Goal: Task Accomplishment & Management: Use online tool/utility

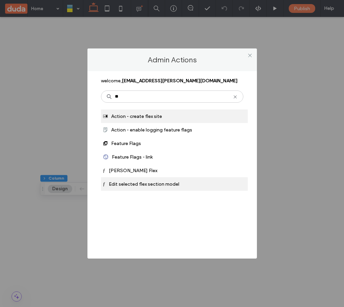
type input "**"
click at [183, 182] on div "ƒ Edit selected flex section model" at bounding box center [174, 184] width 147 height 14
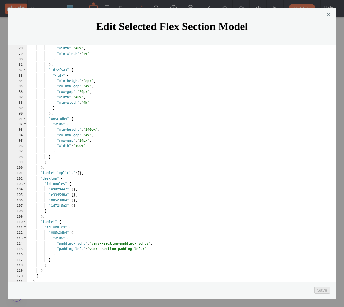
click at [106, 264] on div ""row-gap" : "24px" , "width" : "48%" , "min-width" : "4%" } } , "1d72f5a3" : { …" at bounding box center [181, 170] width 308 height 261
click at [81, 266] on div ""row-gap" : "24px" , "width" : "48%" , "min-width" : "4%" } } , "1d72f5a3" : { …" at bounding box center [181, 170] width 308 height 261
click at [95, 275] on div ""row-gap" : "24px" , "width" : "48%" , "min-width" : "4%" } } , "1d72f5a3" : { …" at bounding box center [181, 170] width 308 height 261
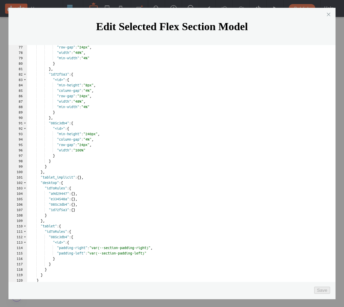
scroll to position [417, 0]
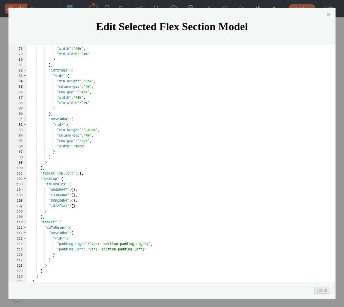
paste textarea
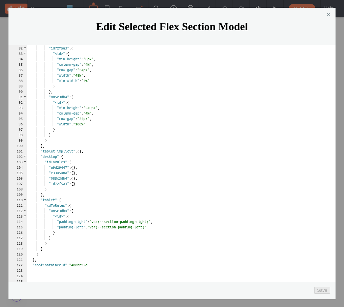
scroll to position [439, 0]
click at [93, 250] on div "} , "1d72f5a3" : { "<id>" : { "min-height" : "8px" , "column-gap" : "4%" , "row…" at bounding box center [181, 170] width 308 height 261
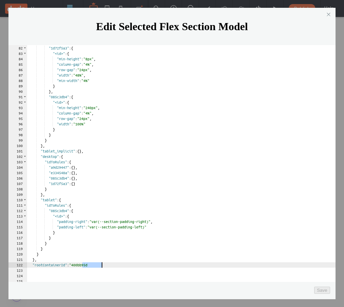
click at [93, 250] on div "} , "1d72f5a3" : { "<id>" : { "min-height" : "8px" , "column-gap" : "4%" , "row…" at bounding box center [181, 170] width 308 height 261
paste textarea
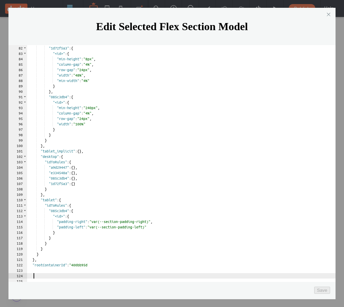
type textarea "**"
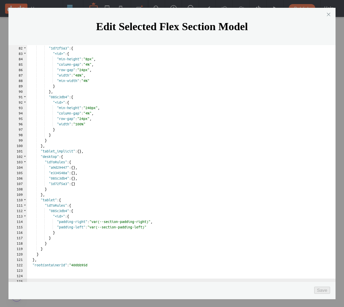
click at [103, 291] on div "Save" at bounding box center [171, 293] width 327 height 13
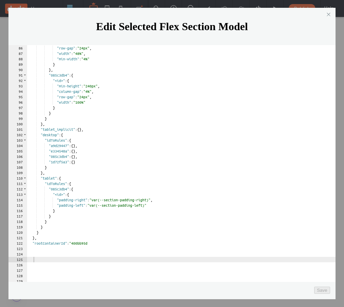
scroll to position [461, 0]
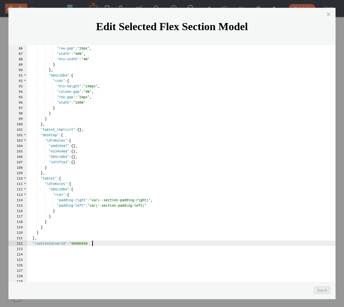
click at [93, 231] on div ""column-gap" : "4%" , "row-gap" : "24px" , "width" : "48%" , "min-width" : "4%"…" at bounding box center [181, 170] width 308 height 261
click at [92, 229] on div ""column-gap" : "4%" , "row-gap" : "24px" , "width" : "48%" , "min-width" : "4%"…" at bounding box center [181, 170] width 308 height 261
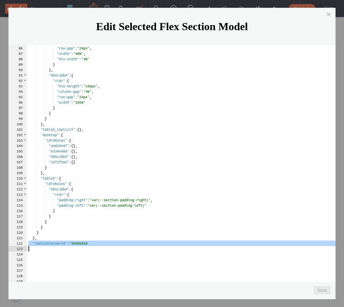
click at [92, 229] on div ""column-gap" : "4%" , "row-gap" : "24px" , "width" : "48%" , "min-width" : "4%"…" at bounding box center [181, 170] width 308 height 261
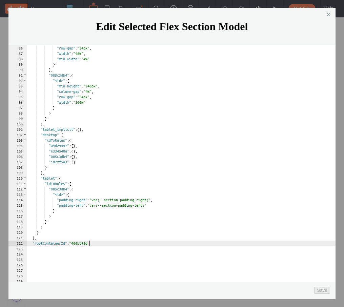
click at [89, 229] on div ""column-gap" : "4%" , "row-gap" : "24px" , "width" : "48%" , "min-width" : "4%"…" at bounding box center [181, 170] width 308 height 261
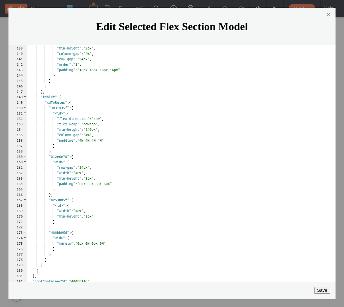
scroll to position [749, 0]
click at [323, 291] on button "Save" at bounding box center [322, 290] width 16 height 7
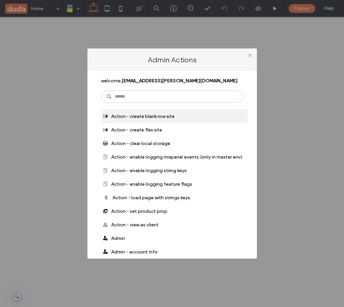
scroll to position [320, 0]
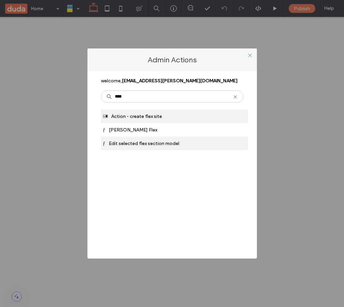
type input "****"
click at [196, 146] on div "ƒ Edit selected flex section model" at bounding box center [174, 144] width 147 height 14
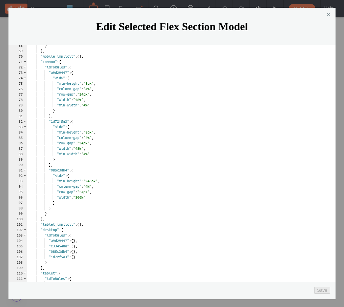
scroll to position [0, 0]
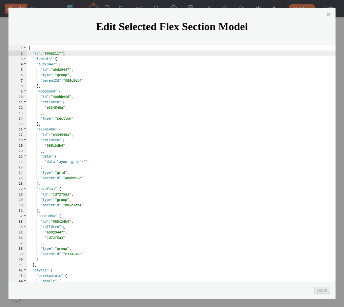
click at [63, 45] on div "{ "id" : "606a211f" , "elements" : { "a9d29447" : { "id" : "a9d29447" , "type" …" at bounding box center [181, 175] width 308 height 261
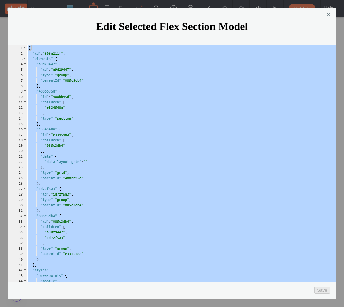
scroll to position [749, 0]
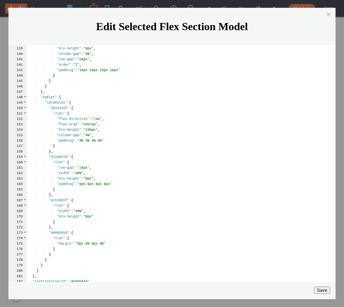
click at [323, 288] on button "Save" at bounding box center [322, 290] width 16 height 7
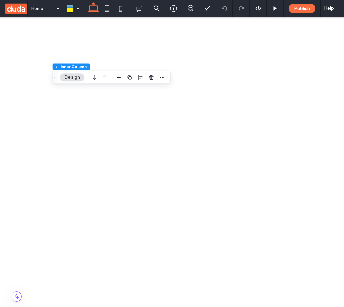
scroll to position [420, 0]
click at [133, 189] on span at bounding box center [174, 163] width 348 height 51
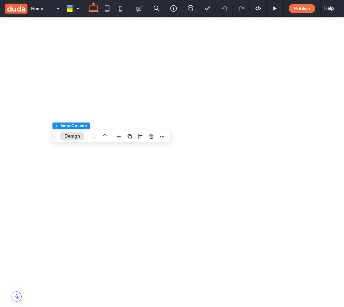
click at [190, 189] on span at bounding box center [174, 163] width 348 height 51
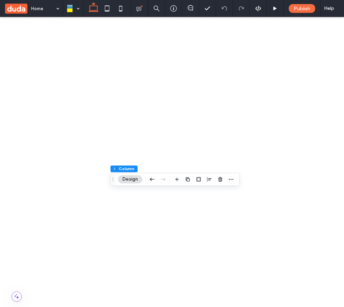
scroll to position [0, 0]
click at [128, 296] on span at bounding box center [174, 271] width 348 height 51
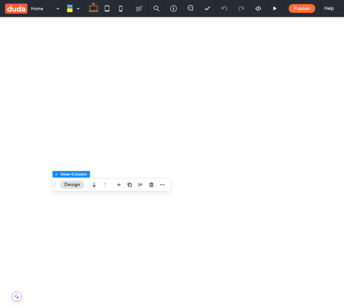
click at [129, 296] on span at bounding box center [174, 271] width 348 height 51
